Goal: Transaction & Acquisition: Purchase product/service

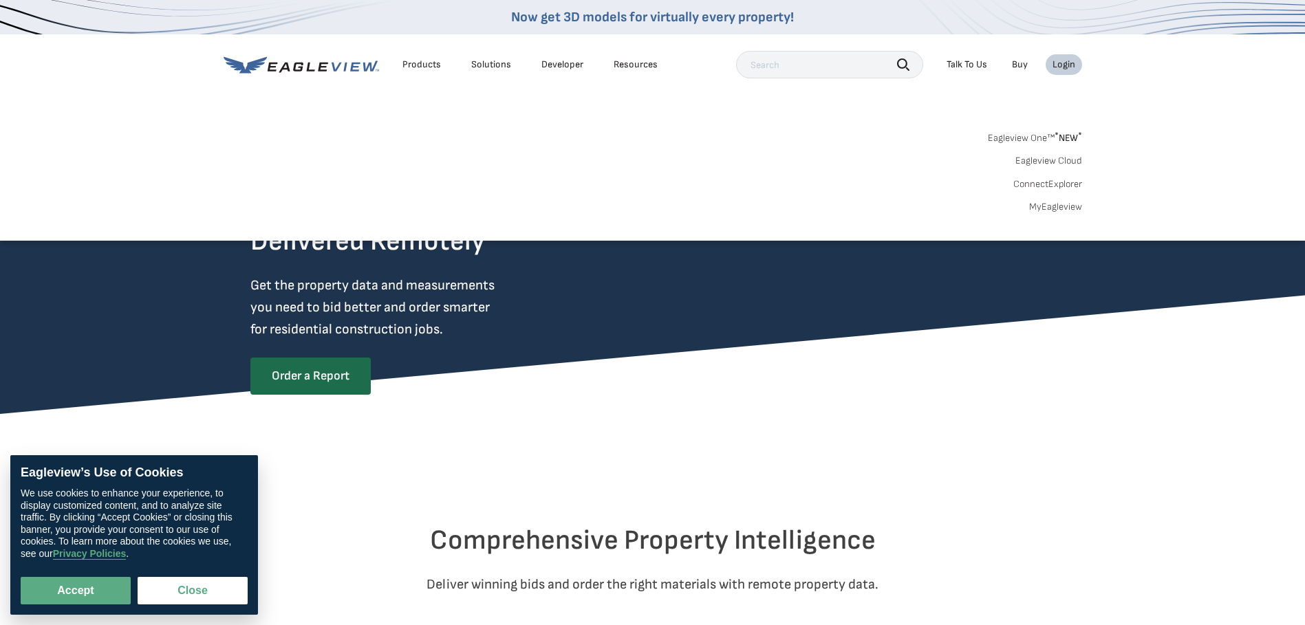
click at [1056, 208] on link "MyEagleview" at bounding box center [1055, 207] width 53 height 12
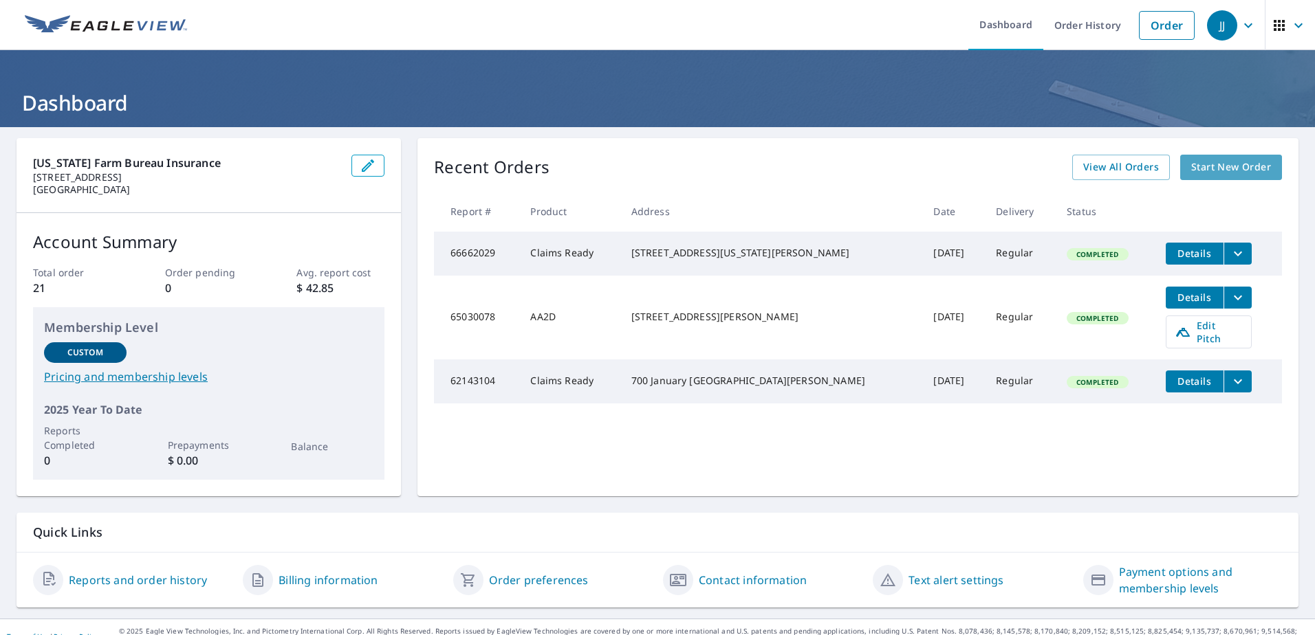
click at [1207, 165] on span "Start New Order" at bounding box center [1231, 167] width 80 height 17
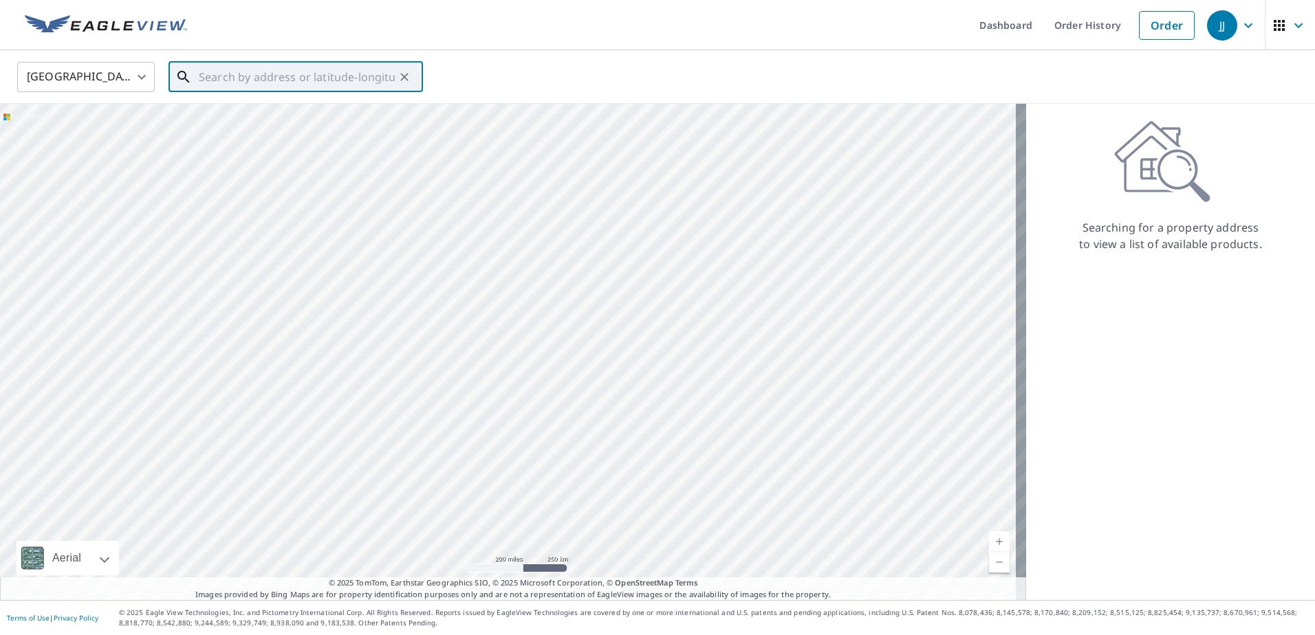
paste input "[STREET_ADDRESS]"
click at [318, 124] on span "[STREET_ADDRESS]" at bounding box center [304, 117] width 216 height 17
type input "[STREET_ADDRESS][PERSON_NAME]"
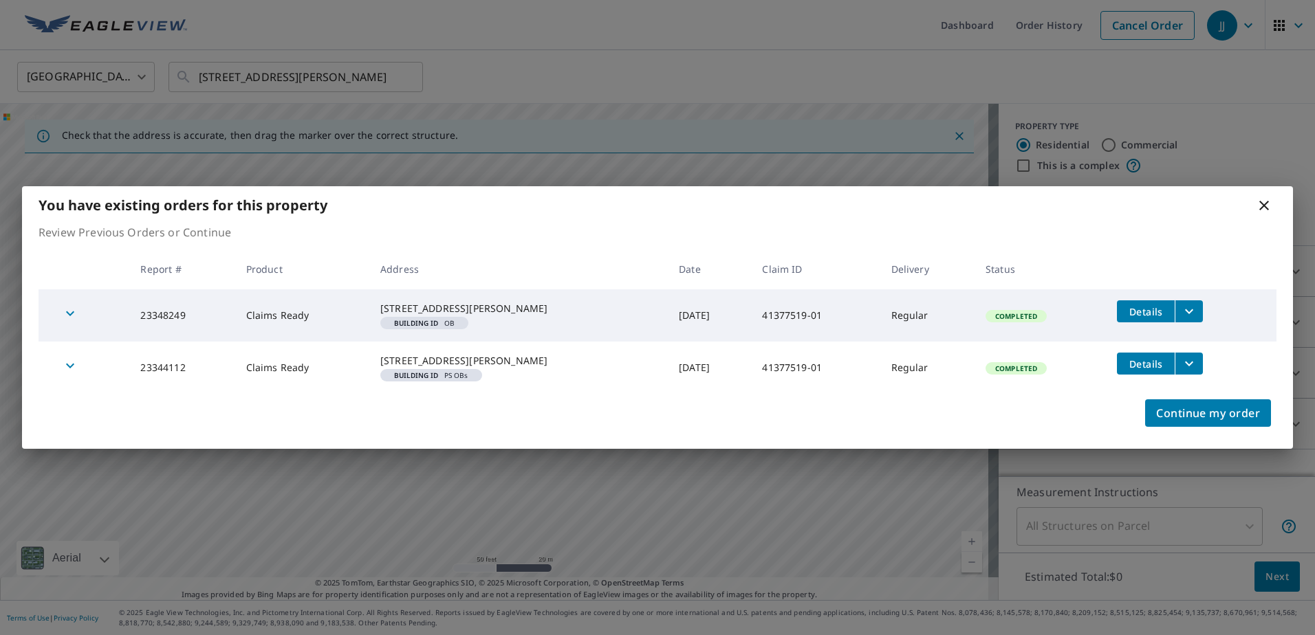
click at [1190, 303] on icon "filesDropdownBtn-23348249" at bounding box center [1189, 311] width 17 height 17
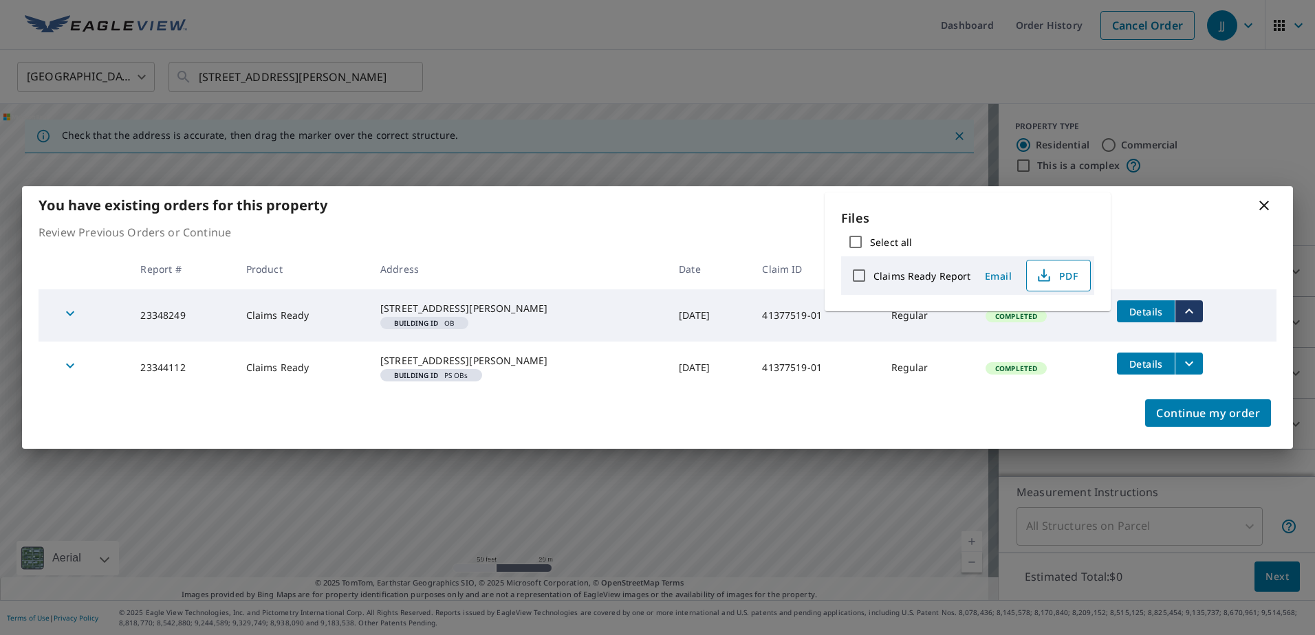
click at [1045, 276] on icon "button" at bounding box center [1044, 276] width 17 height 17
click at [1175, 373] on button "filesDropdownBtn-23344112" at bounding box center [1189, 364] width 28 height 22
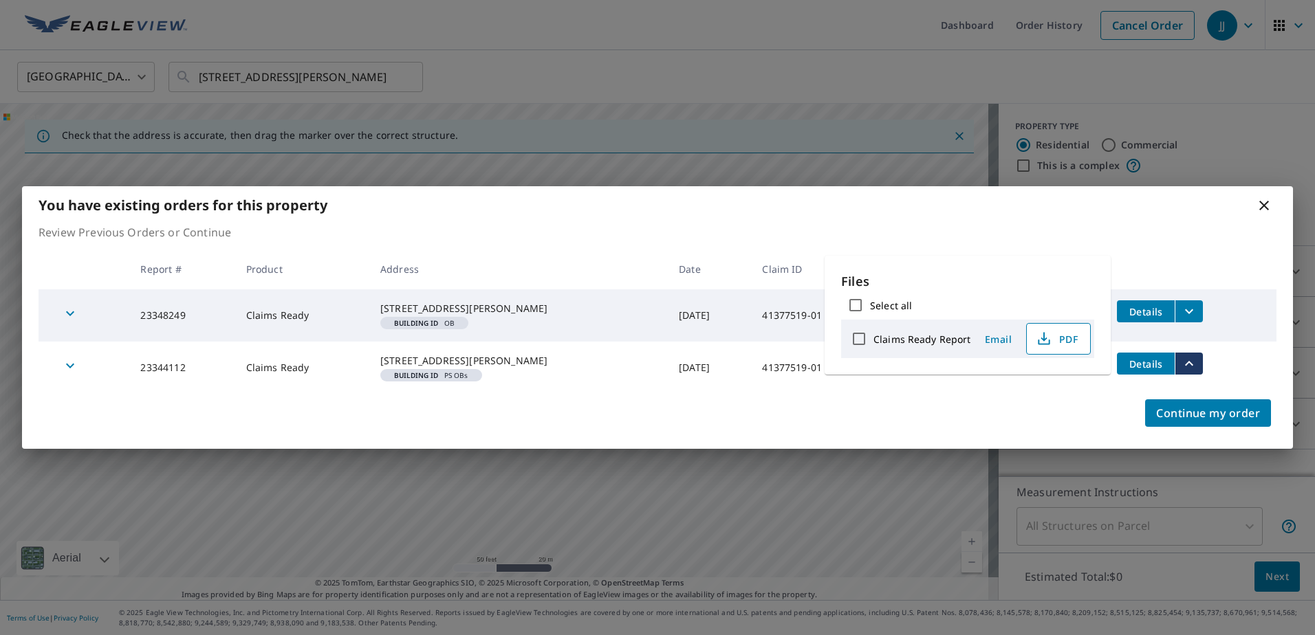
click at [1052, 338] on span "PDF" at bounding box center [1057, 339] width 44 height 17
click at [1277, 199] on div "You have existing orders for this property" at bounding box center [657, 205] width 1271 height 38
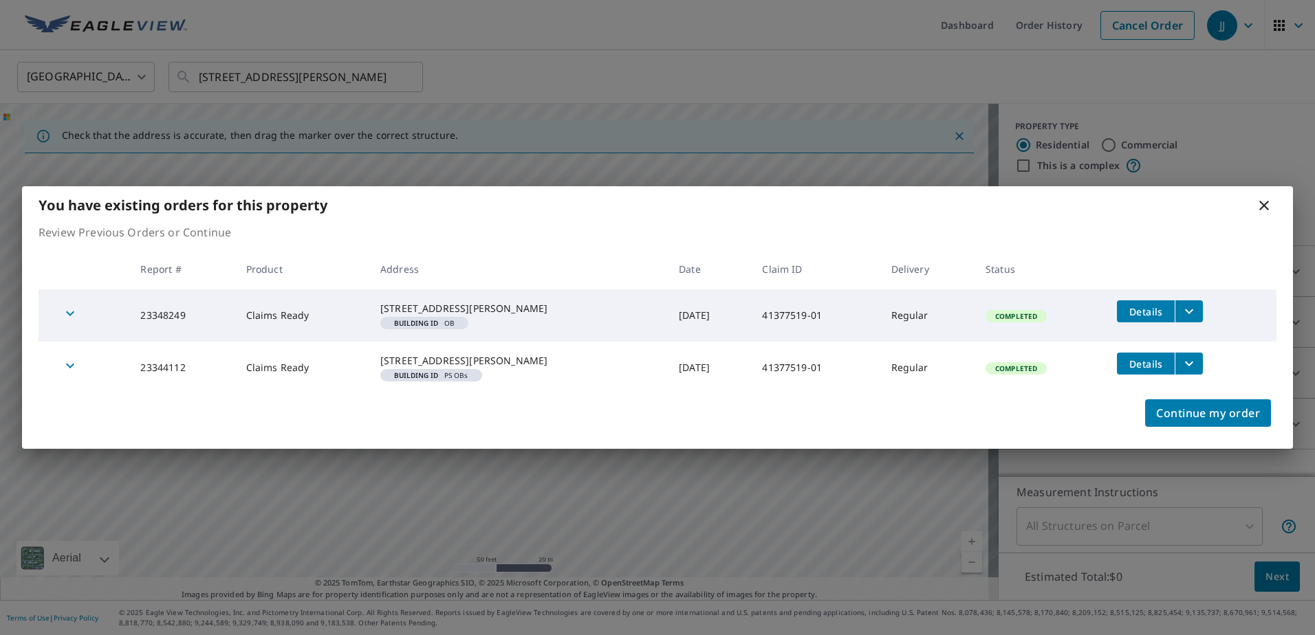
click at [1267, 199] on icon at bounding box center [1264, 205] width 17 height 17
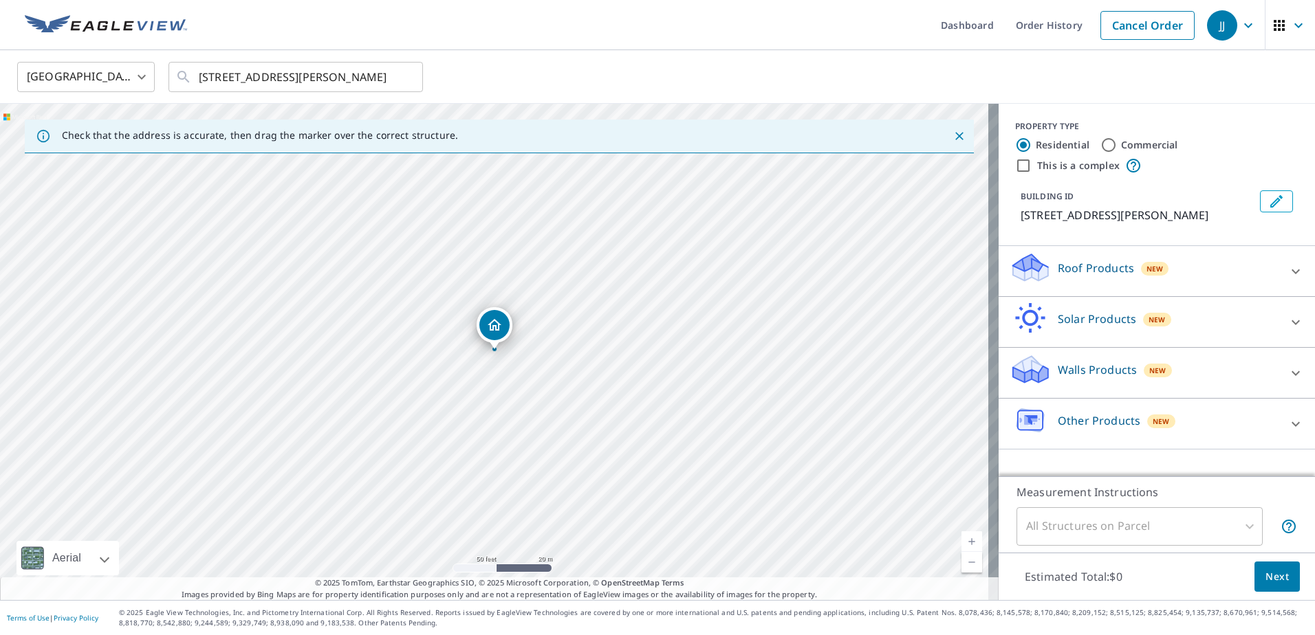
click at [496, 349] on div "Dropped pin, building 1, Residential property, 10487 County Road 419 Anna, TX 7…" at bounding box center [495, 343] width 18 height 14
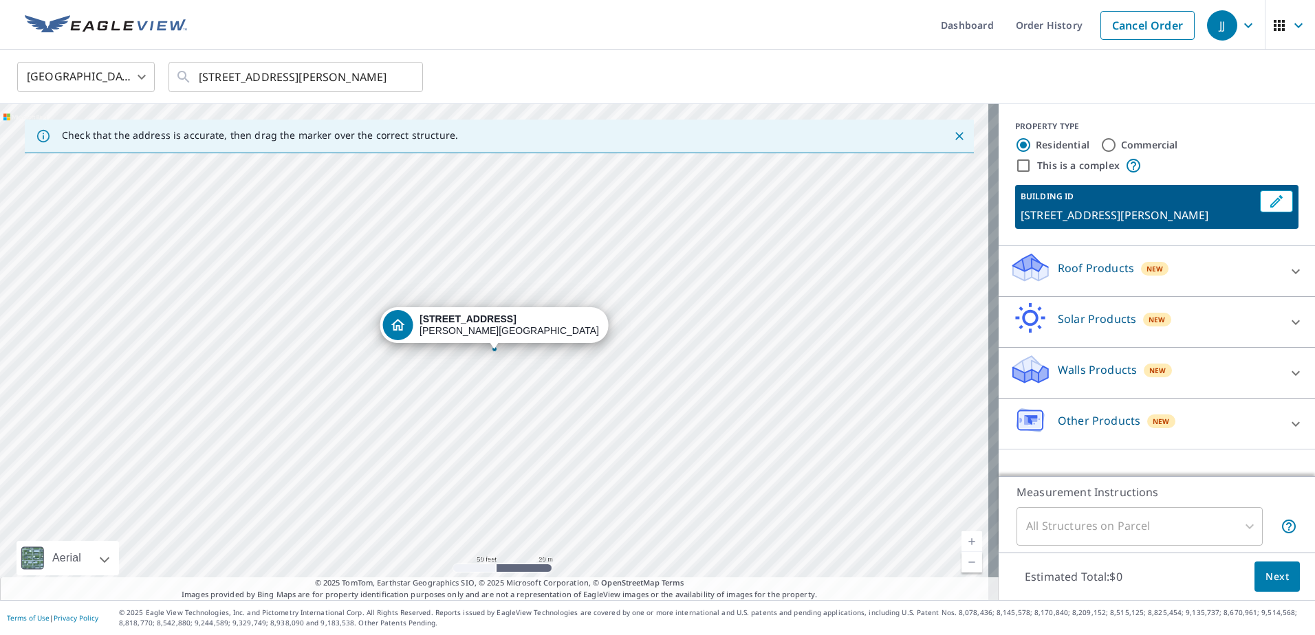
click at [1270, 567] on button "Next" at bounding box center [1276, 577] width 45 height 31
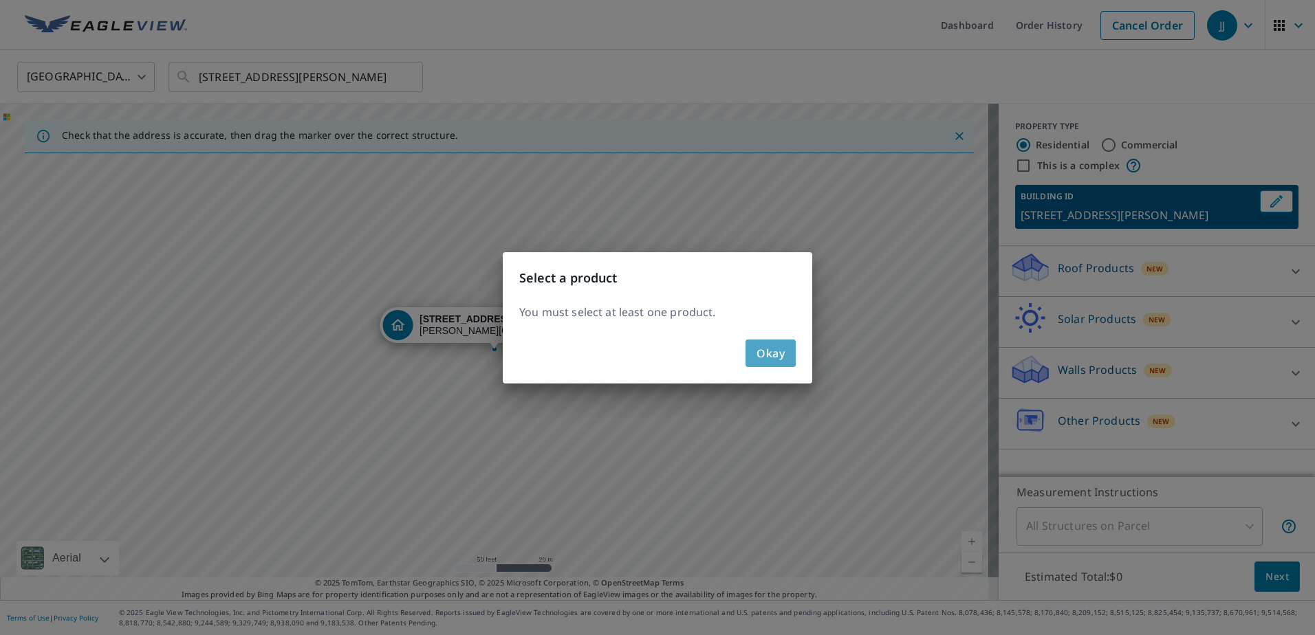
click at [757, 360] on span "Okay" at bounding box center [771, 353] width 28 height 19
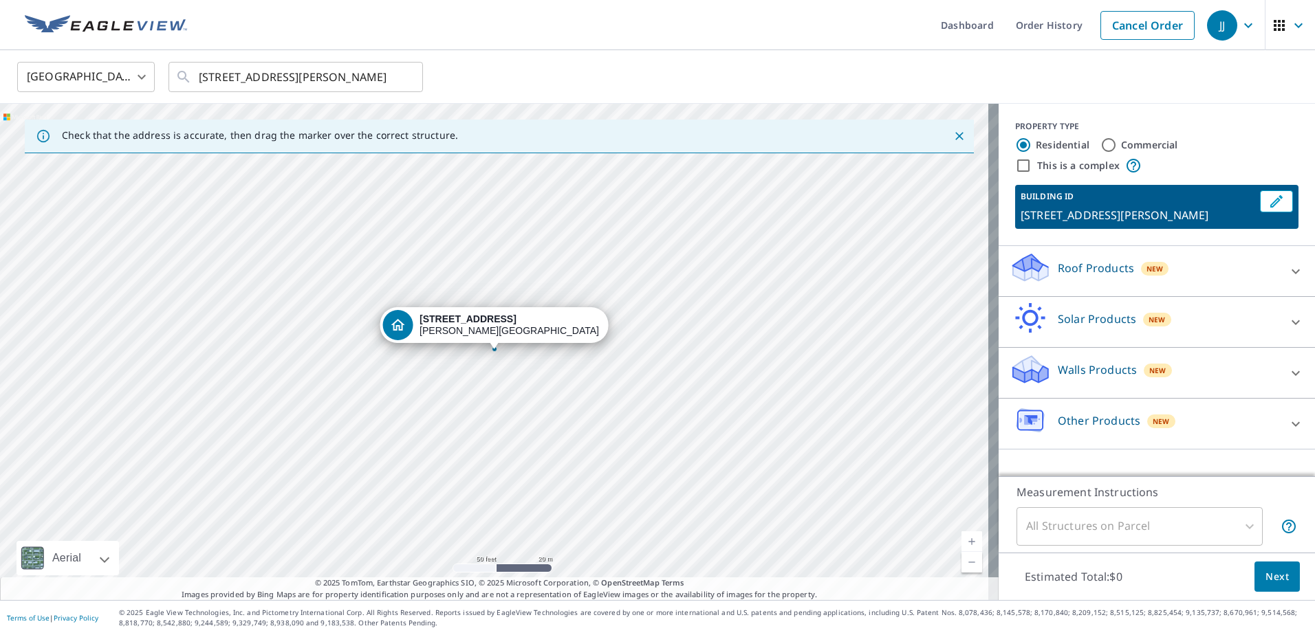
click at [1084, 266] on p "Roof Products" at bounding box center [1096, 268] width 76 height 17
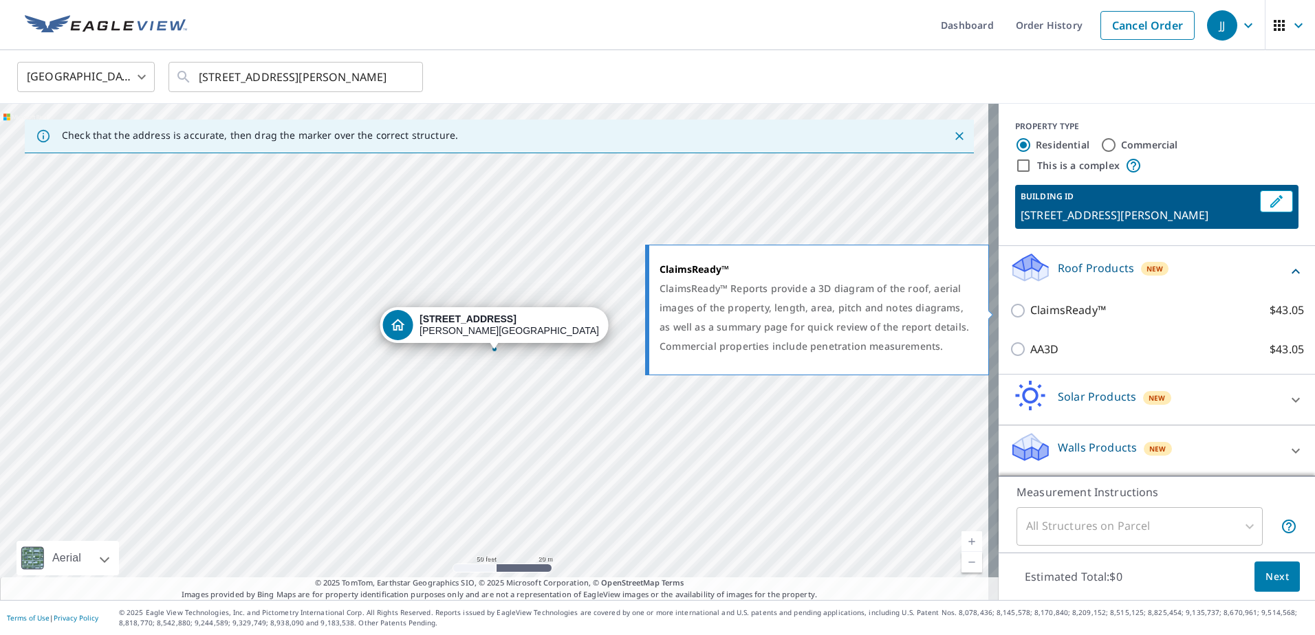
click at [998, 312] on div "ClaimsReady™ ClaimsReady™ Reports provide a 3D diagram of the roof, aerial imag…" at bounding box center [823, 310] width 352 height 139
click at [1030, 312] on p "ClaimsReady™" at bounding box center [1068, 310] width 76 height 17
click at [1021, 312] on input "ClaimsReady™ $43.05" at bounding box center [1020, 311] width 21 height 17
checkbox input "true"
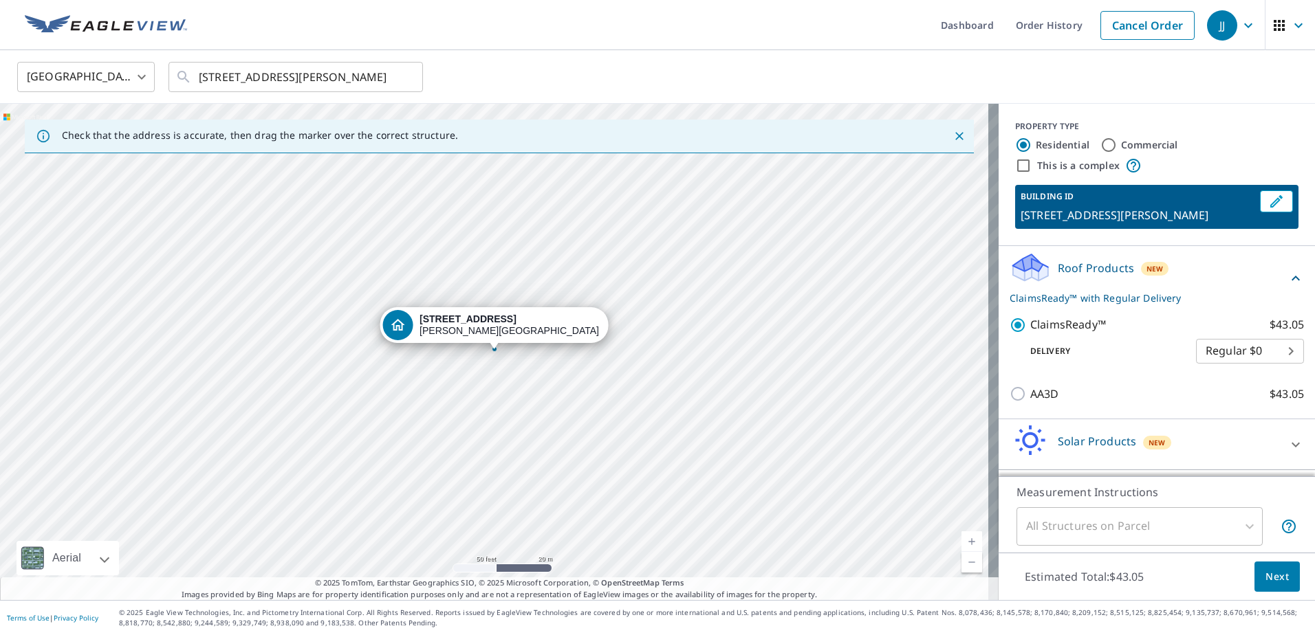
click at [1243, 580] on div "Estimated Total: $43.05 Next" at bounding box center [1157, 577] width 316 height 48
click at [1254, 580] on button "Next" at bounding box center [1276, 577] width 45 height 31
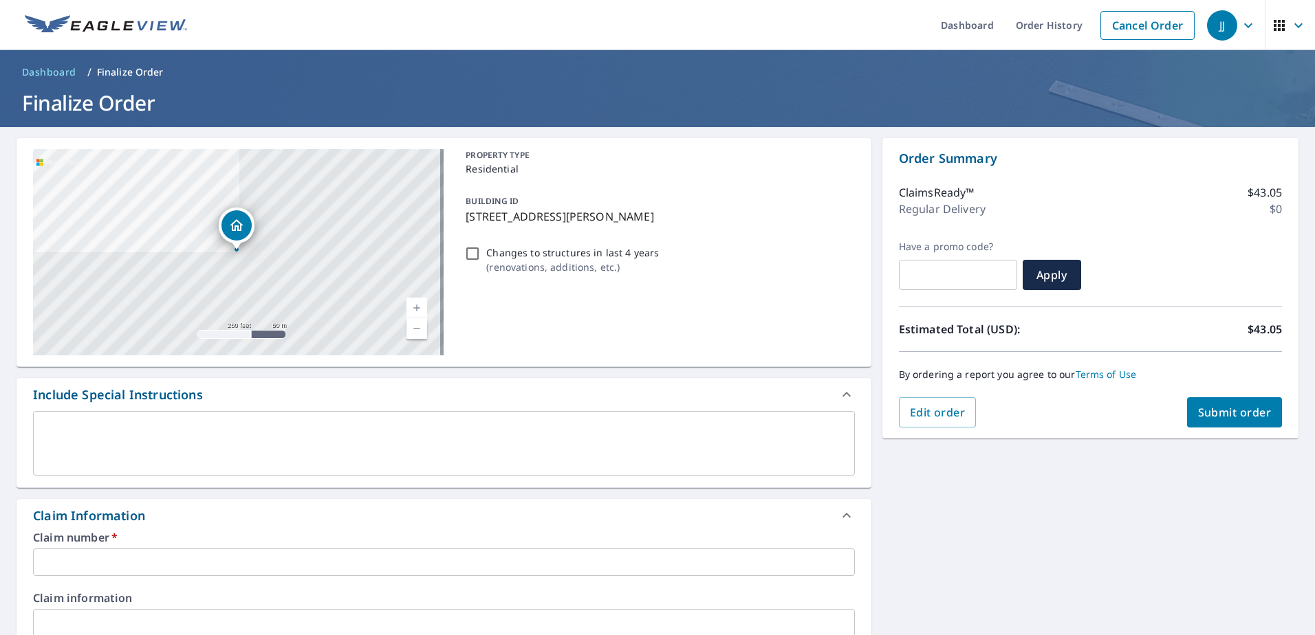
click at [1215, 415] on span "Submit order" at bounding box center [1235, 412] width 74 height 15
click at [255, 555] on input "text" at bounding box center [444, 563] width 822 height 28
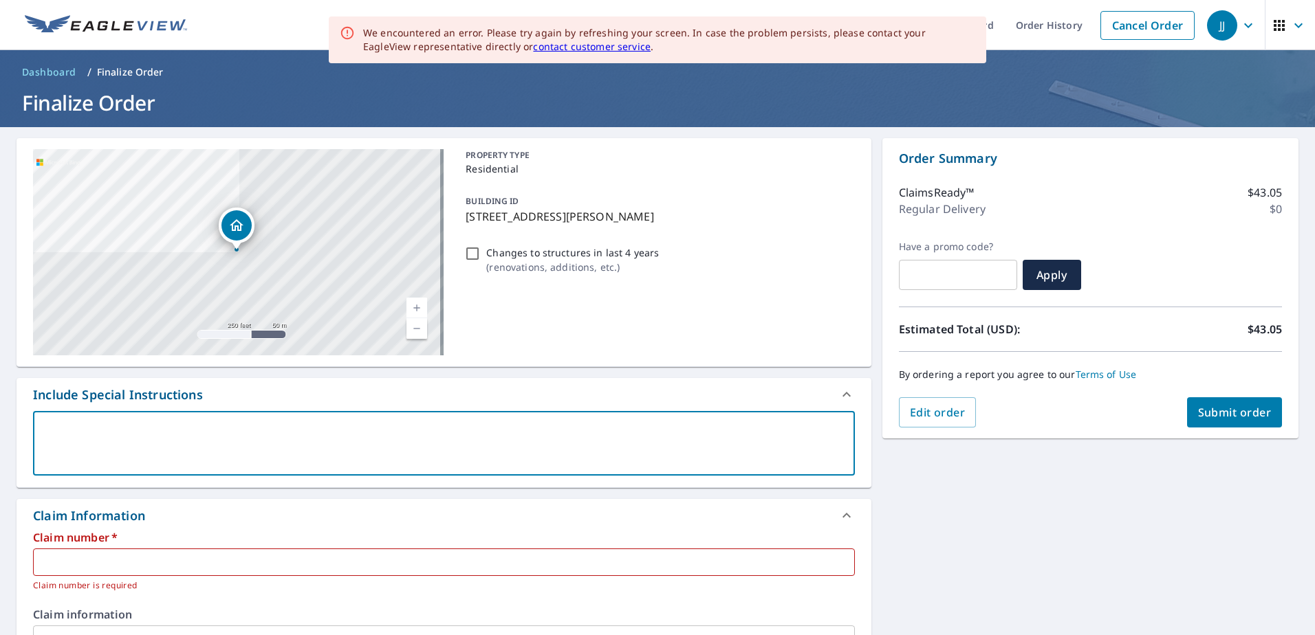
click at [249, 431] on textarea at bounding box center [444, 443] width 803 height 39
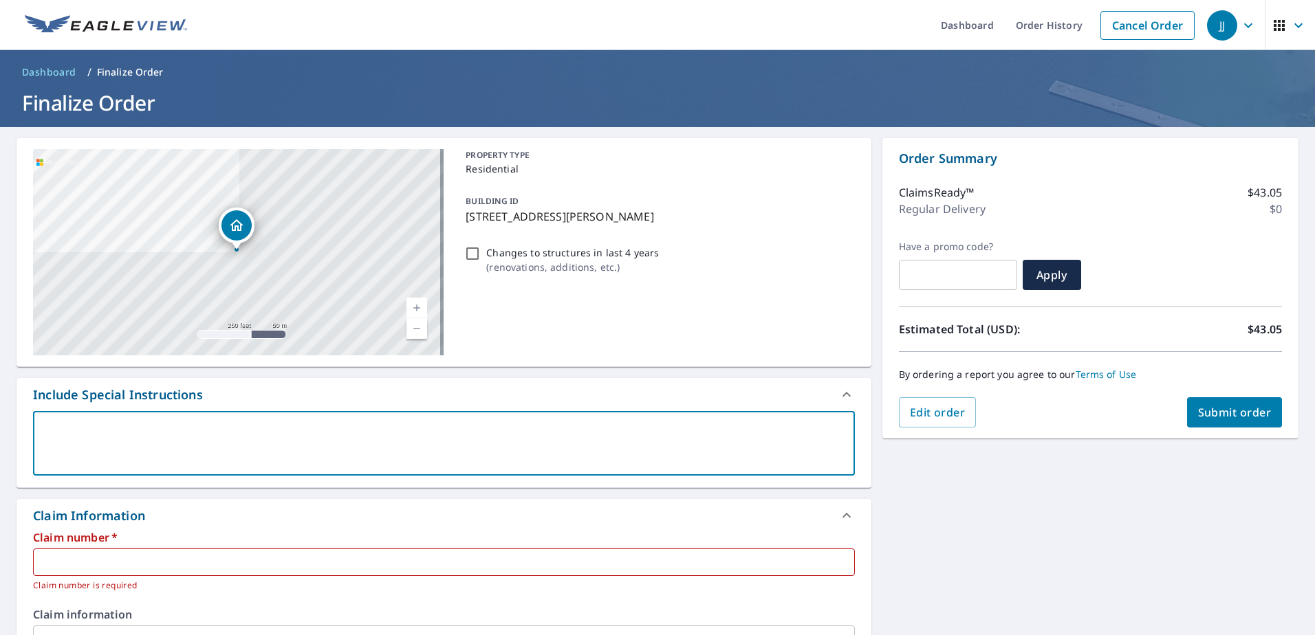
drag, startPoint x: 190, startPoint y: 533, endPoint x: 181, endPoint y: 536, distance: 9.6
click at [186, 533] on label "Claim number   *" at bounding box center [444, 537] width 822 height 11
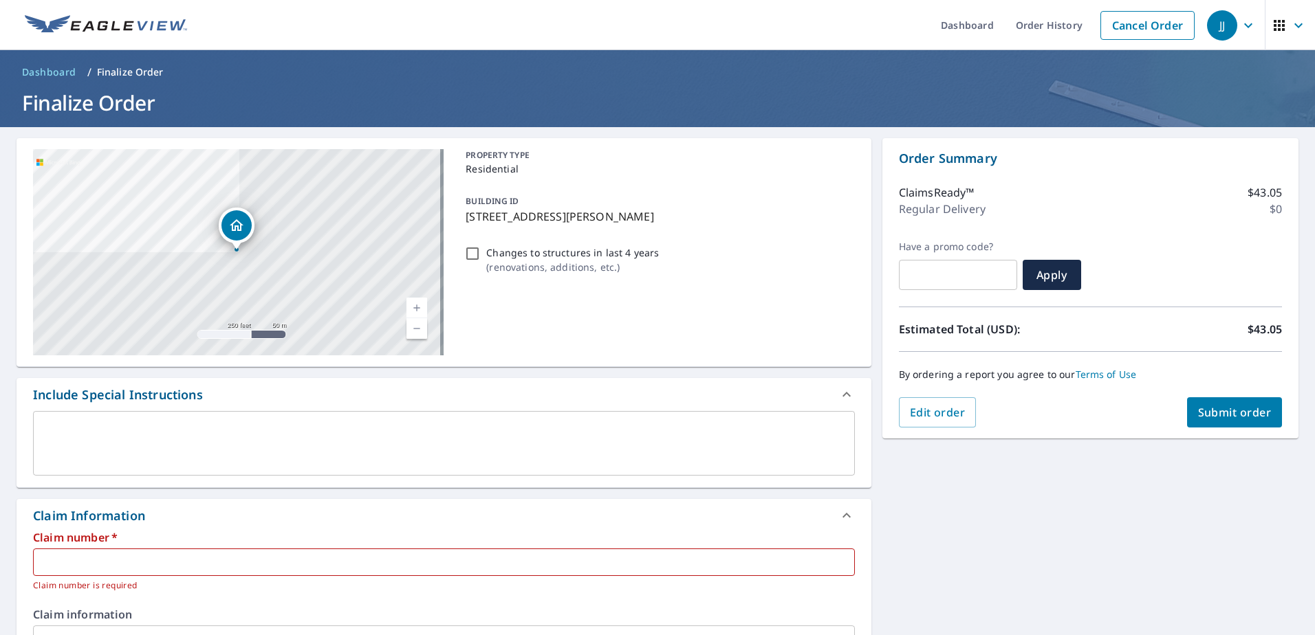
click at [173, 543] on label "Claim number   *" at bounding box center [444, 537] width 822 height 11
click at [170, 554] on input "text" at bounding box center [444, 563] width 822 height 28
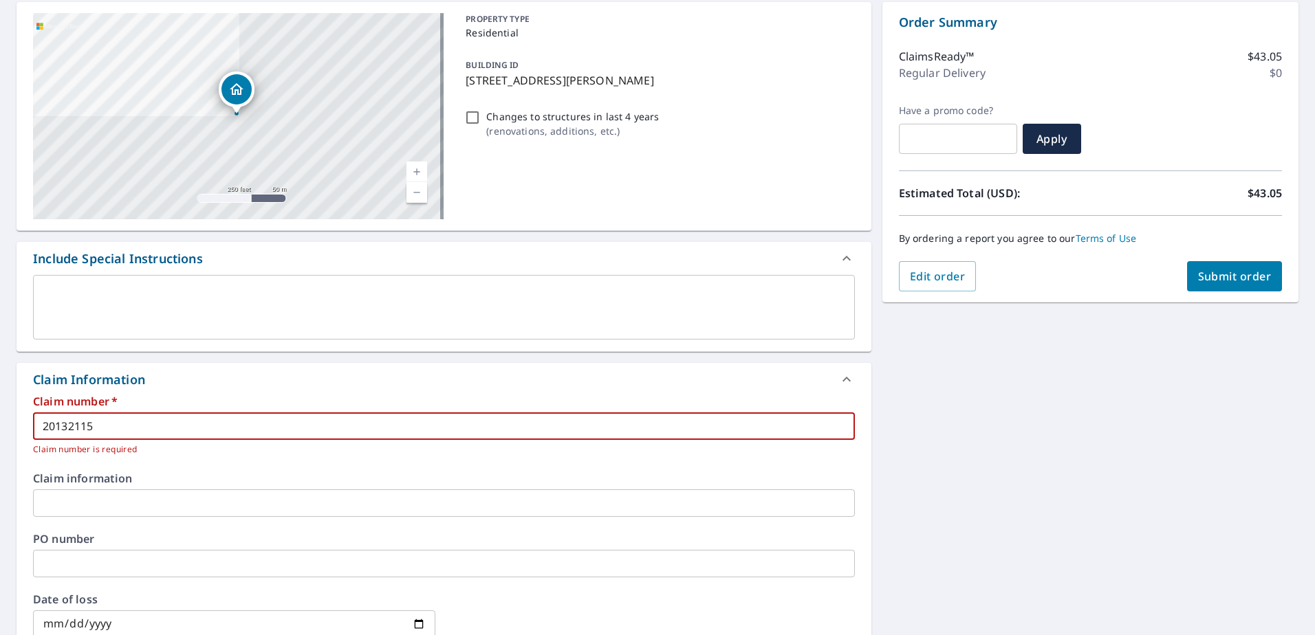
scroll to position [138, 0]
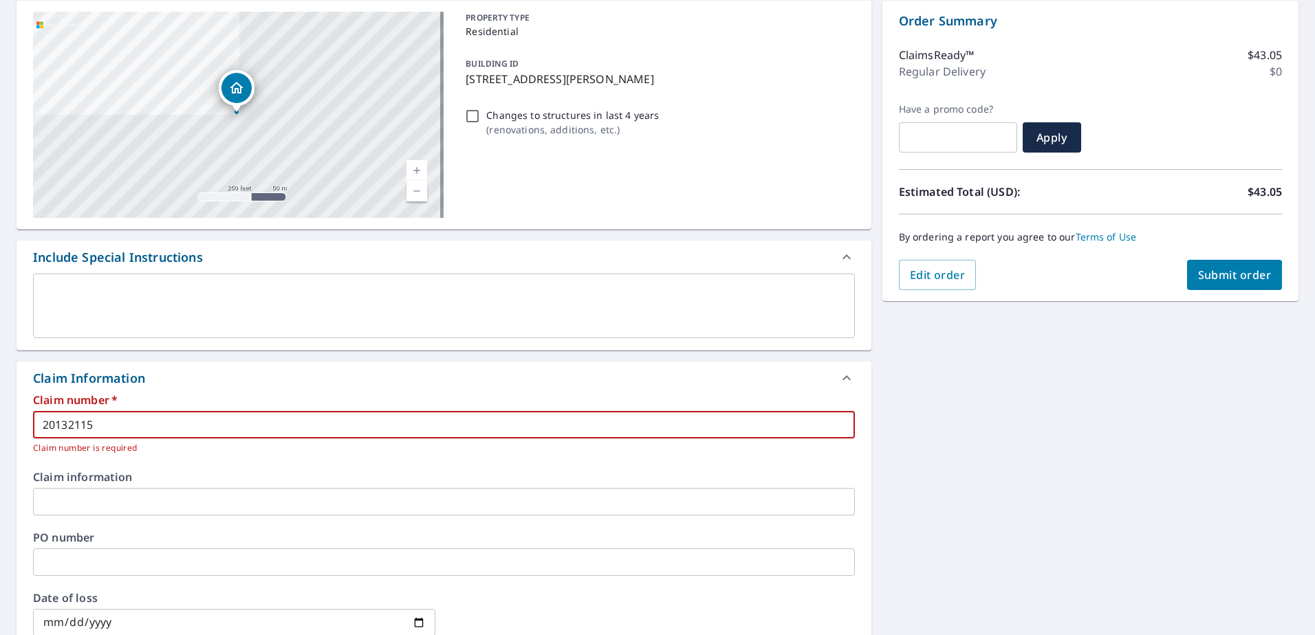
type input "20132115"
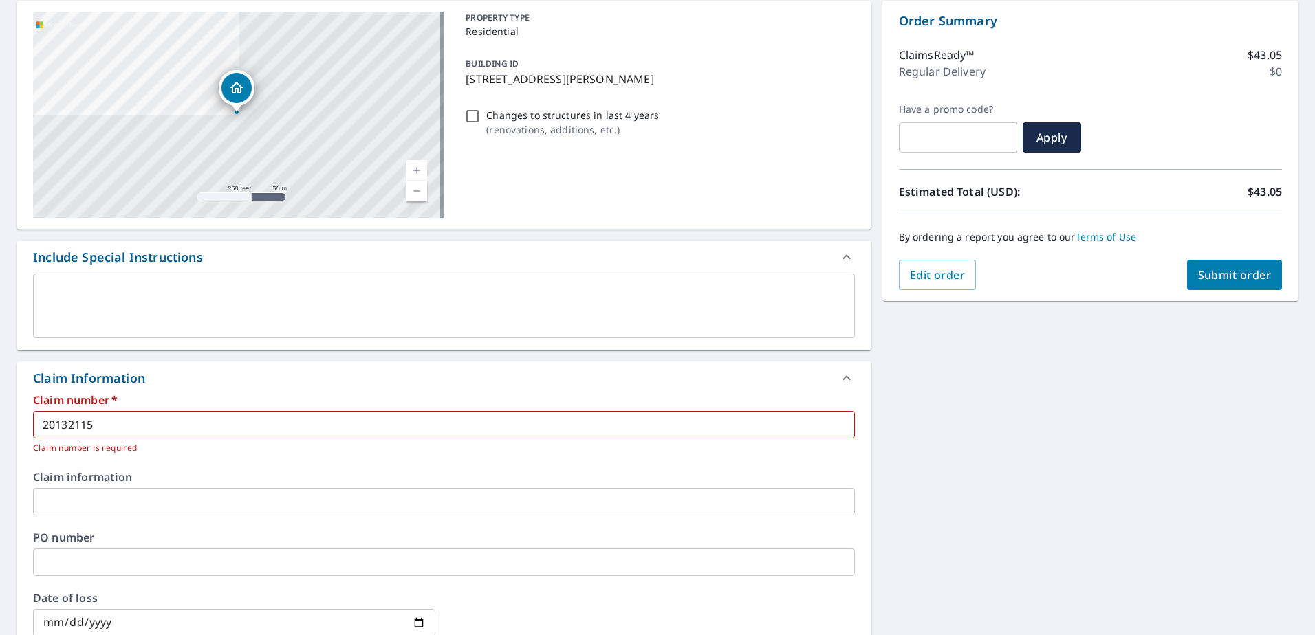
click at [169, 486] on div "Claim information ​" at bounding box center [444, 494] width 822 height 44
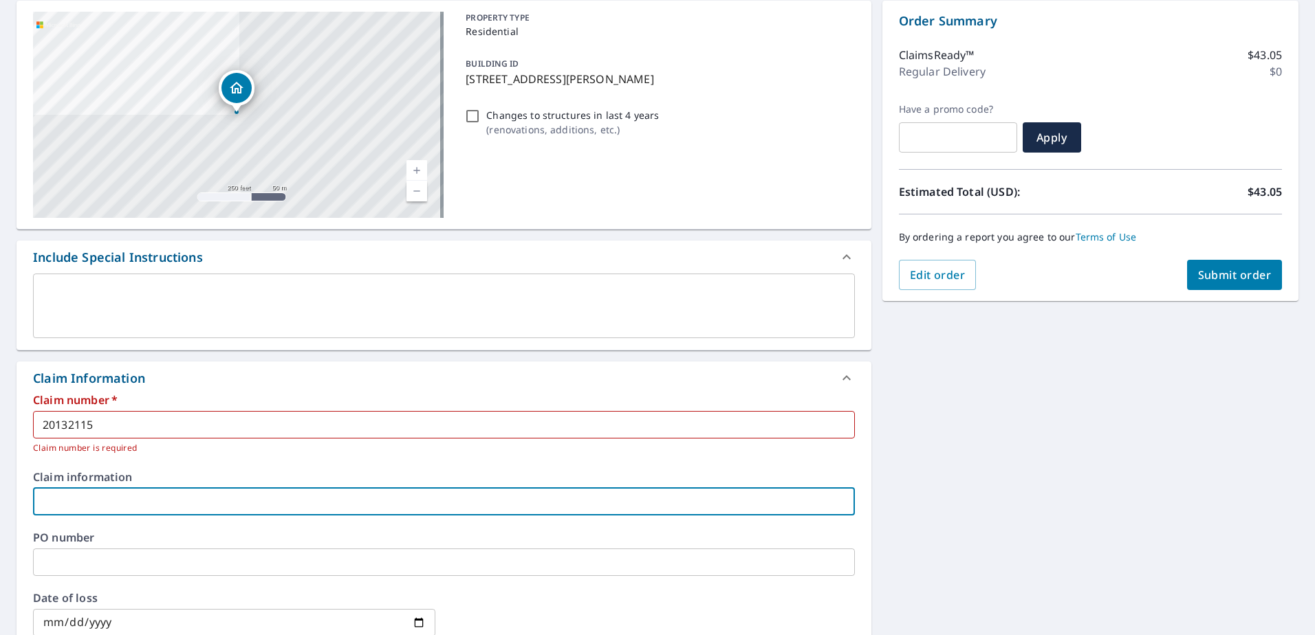
click at [168, 490] on input "text" at bounding box center [444, 502] width 822 height 28
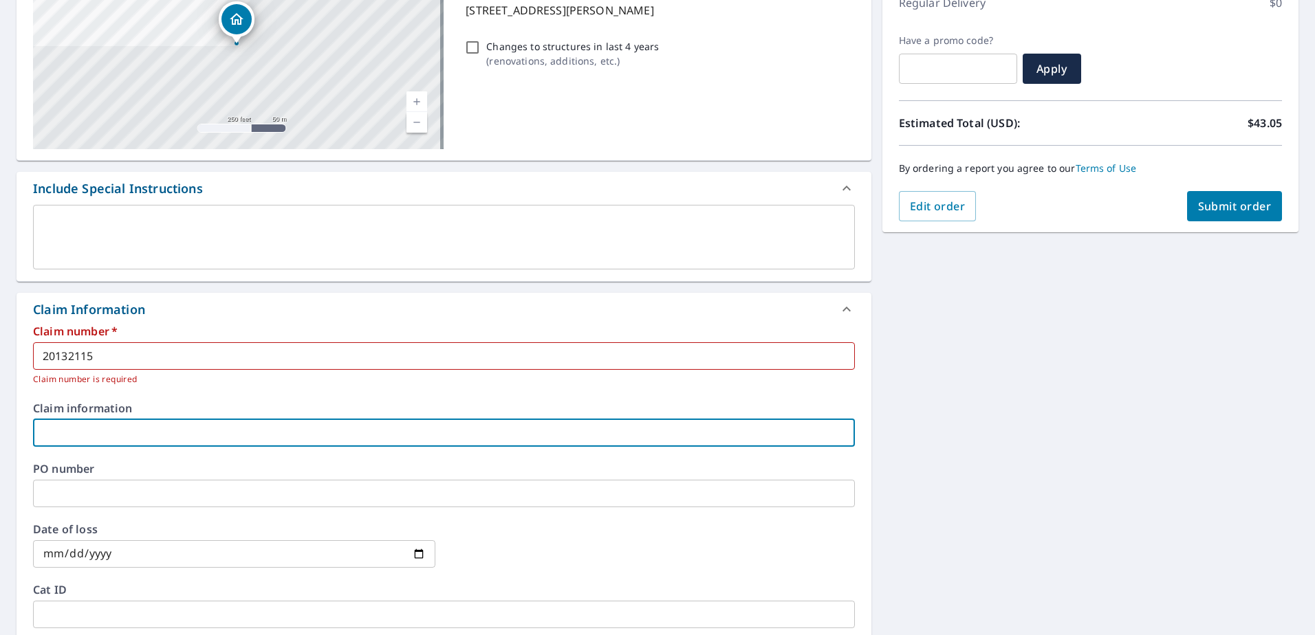
click at [411, 551] on input "date" at bounding box center [234, 555] width 402 height 28
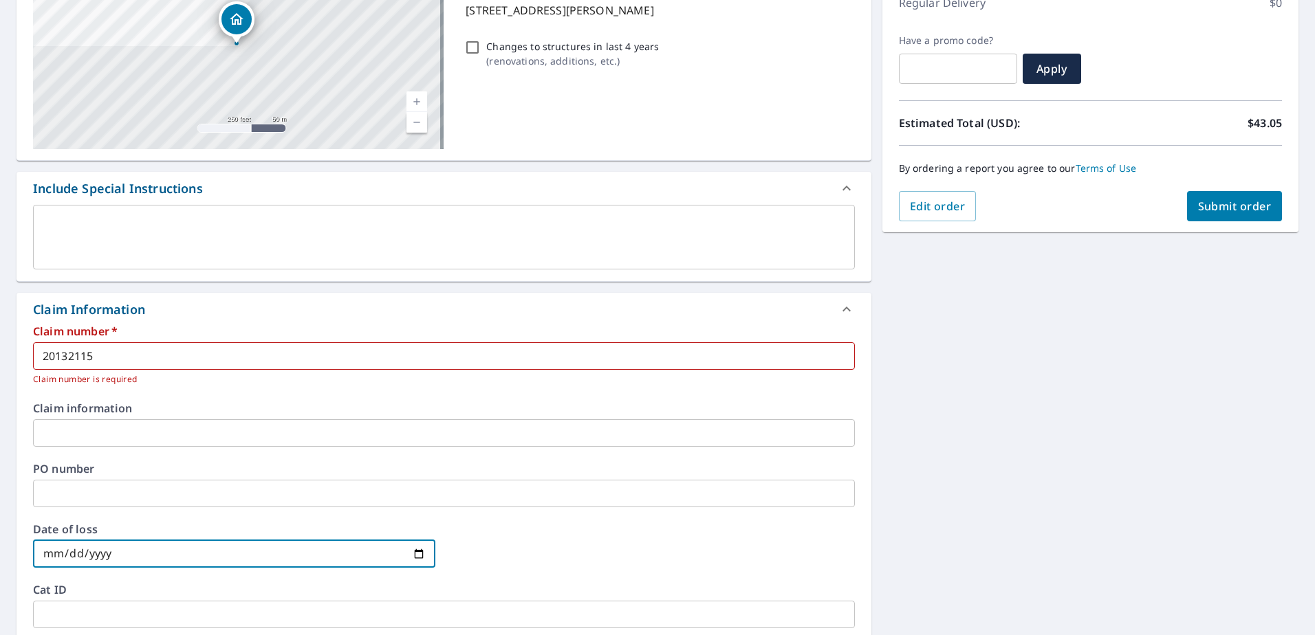
type input "[DATE]"
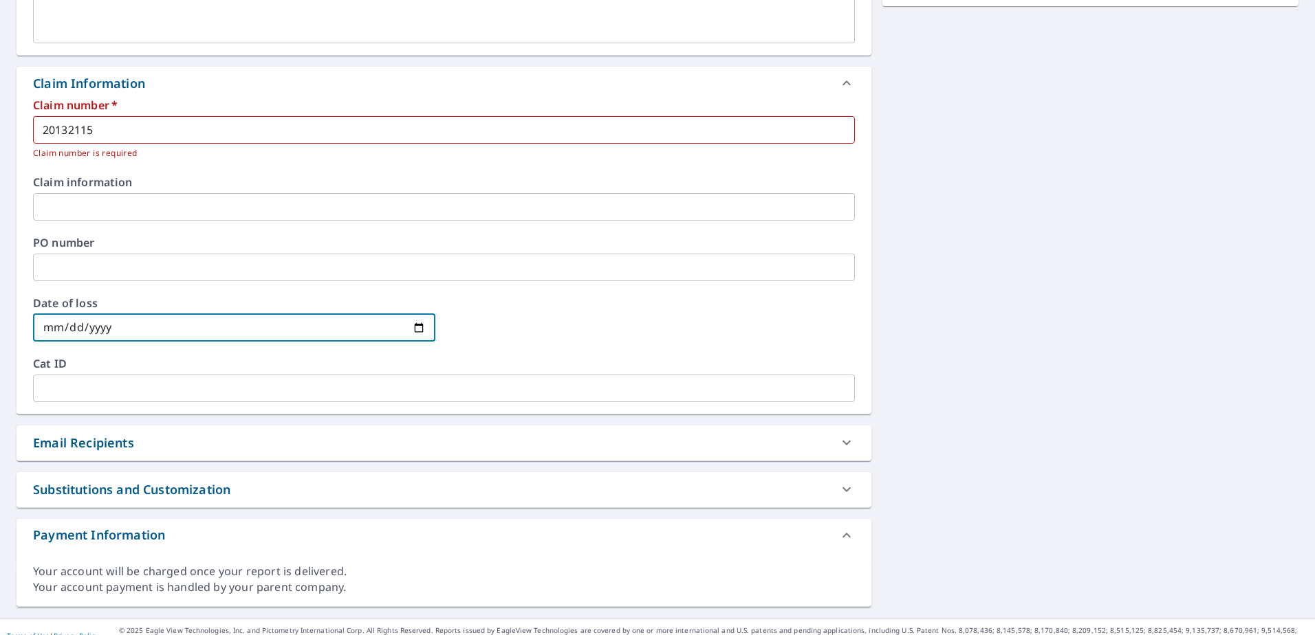
scroll to position [450, 0]
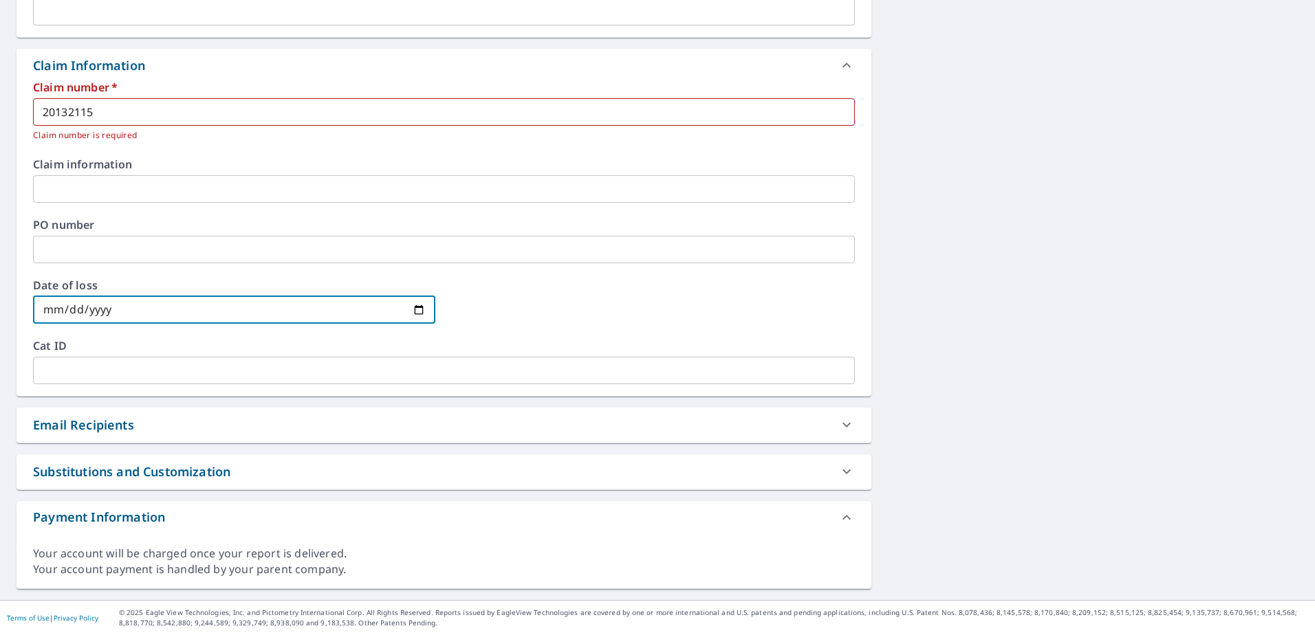
click at [625, 438] on div "Email Recipients" at bounding box center [444, 425] width 855 height 35
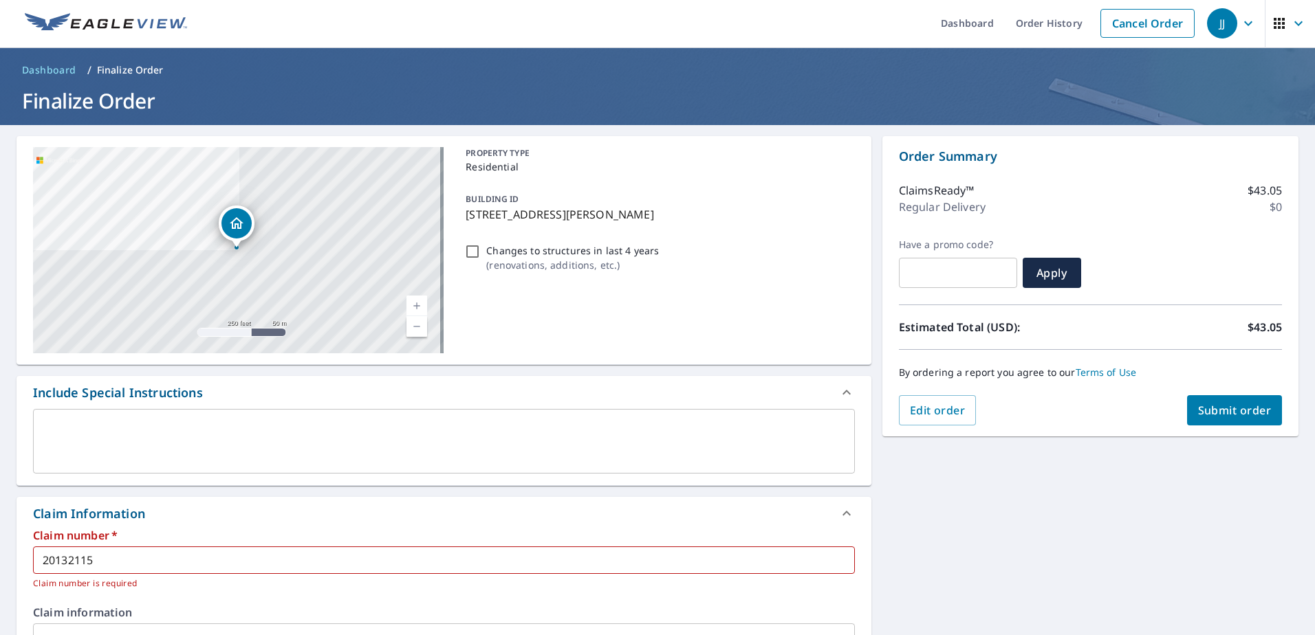
scroll to position [0, 0]
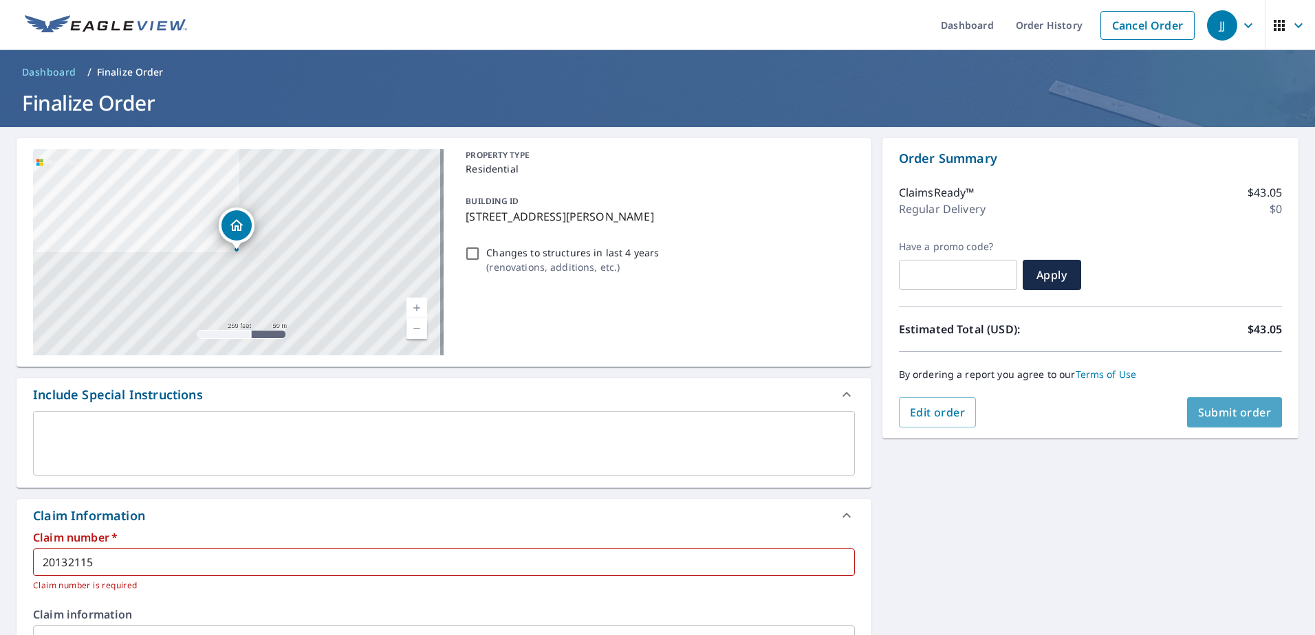
click at [1208, 416] on span "Submit order" at bounding box center [1235, 412] width 74 height 15
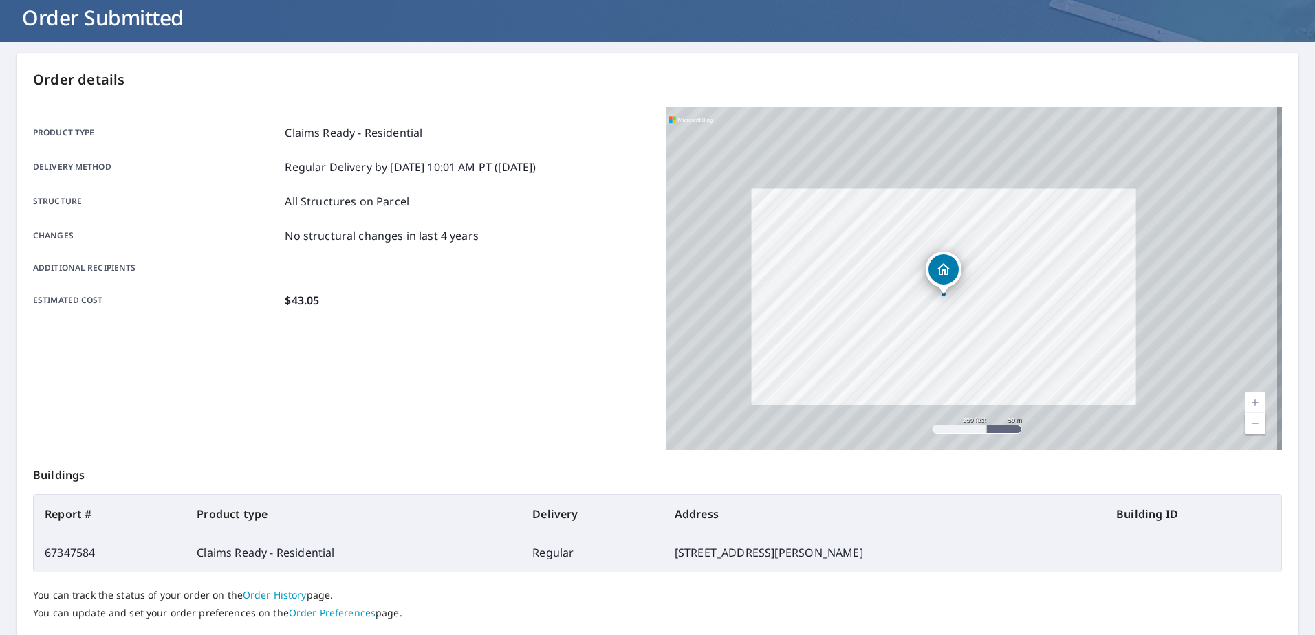
scroll to position [174, 0]
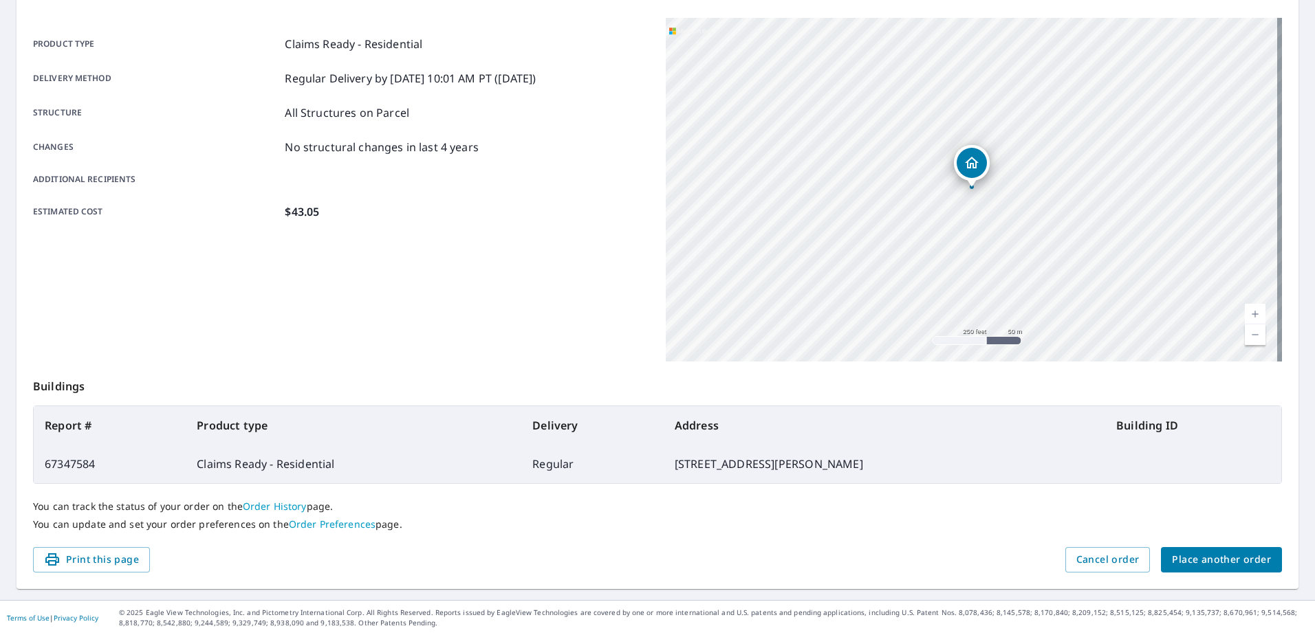
click at [1206, 567] on span "Place another order" at bounding box center [1221, 560] width 99 height 17
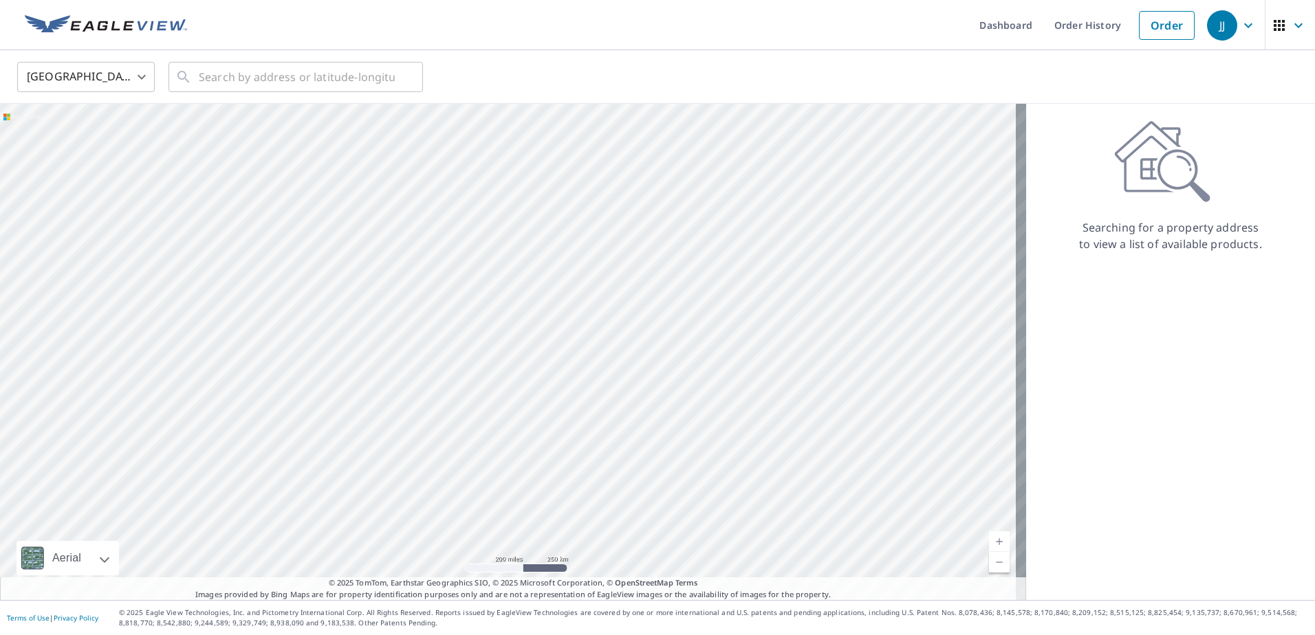
click at [1207, 29] on div "JJ" at bounding box center [1222, 25] width 30 height 30
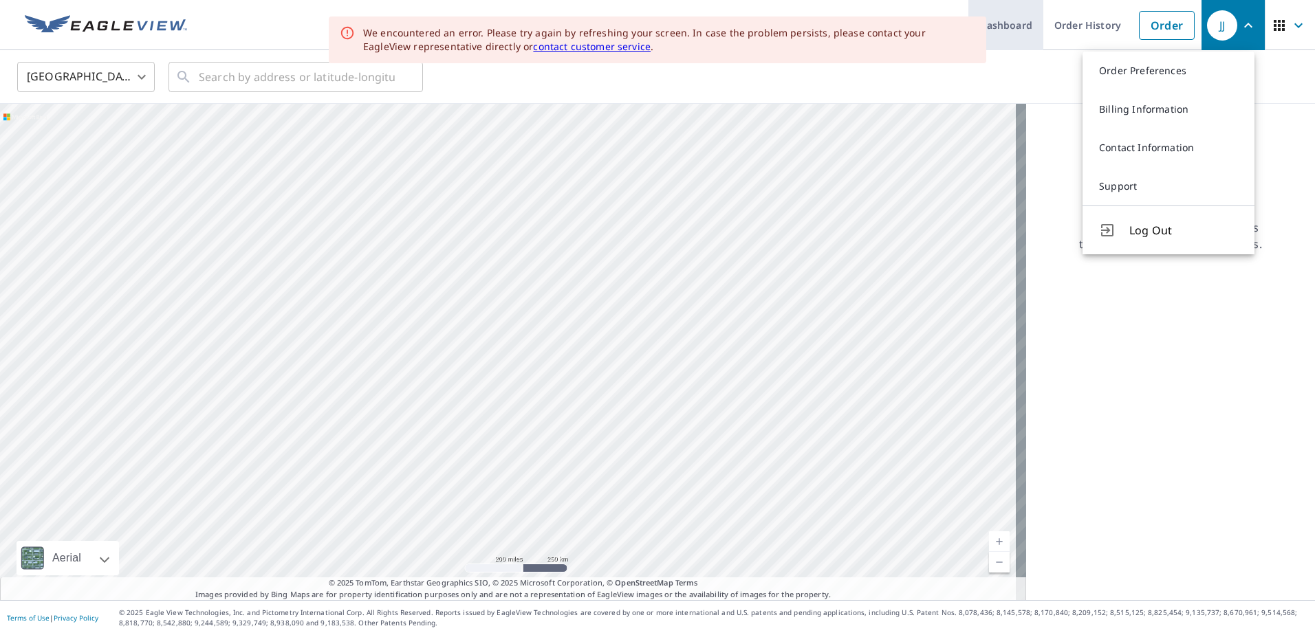
click at [1005, 15] on link "Dashboard" at bounding box center [1005, 25] width 75 height 50
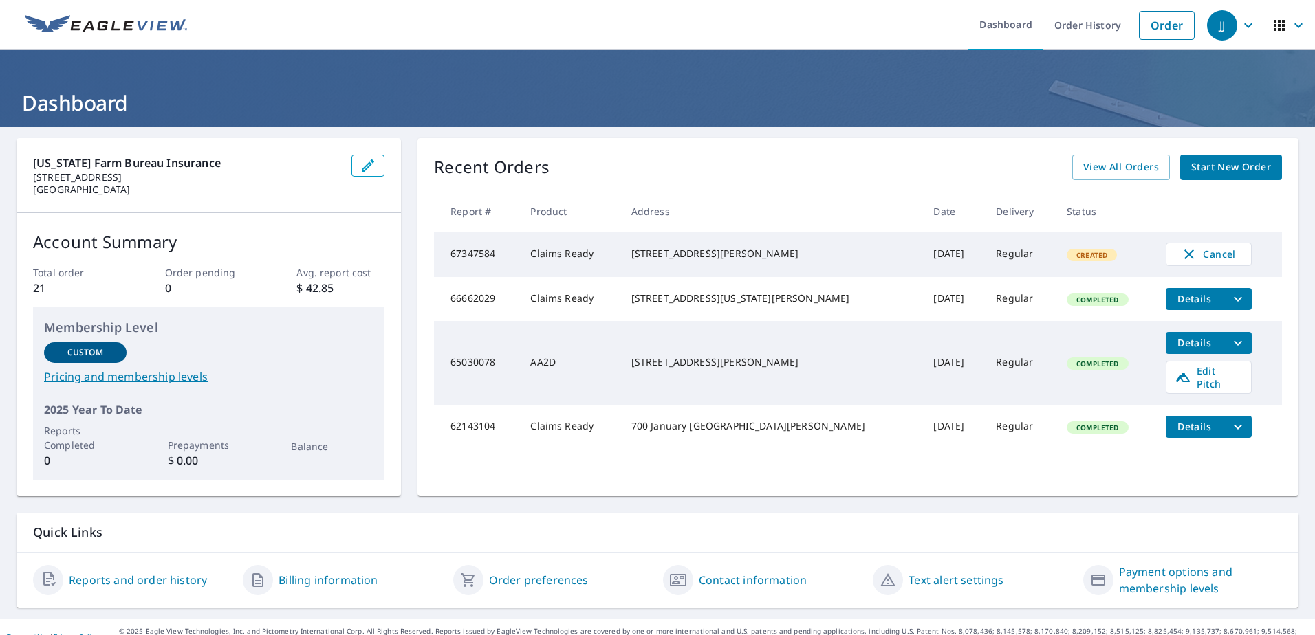
scroll to position [19, 0]
